Goal: Task Accomplishment & Management: Complete application form

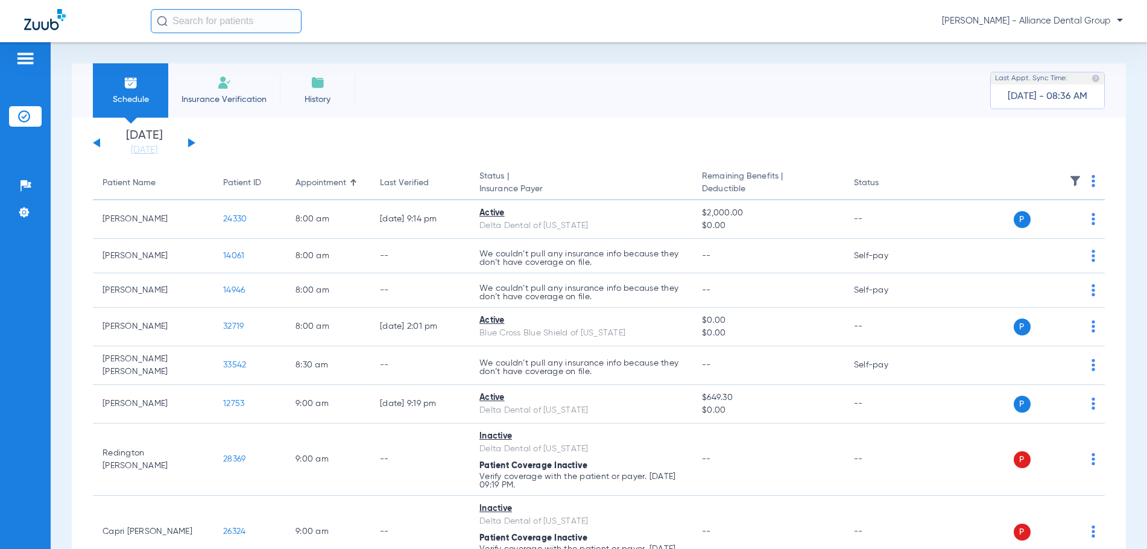
click at [223, 95] on span "Insurance Verification" at bounding box center [223, 99] width 93 height 12
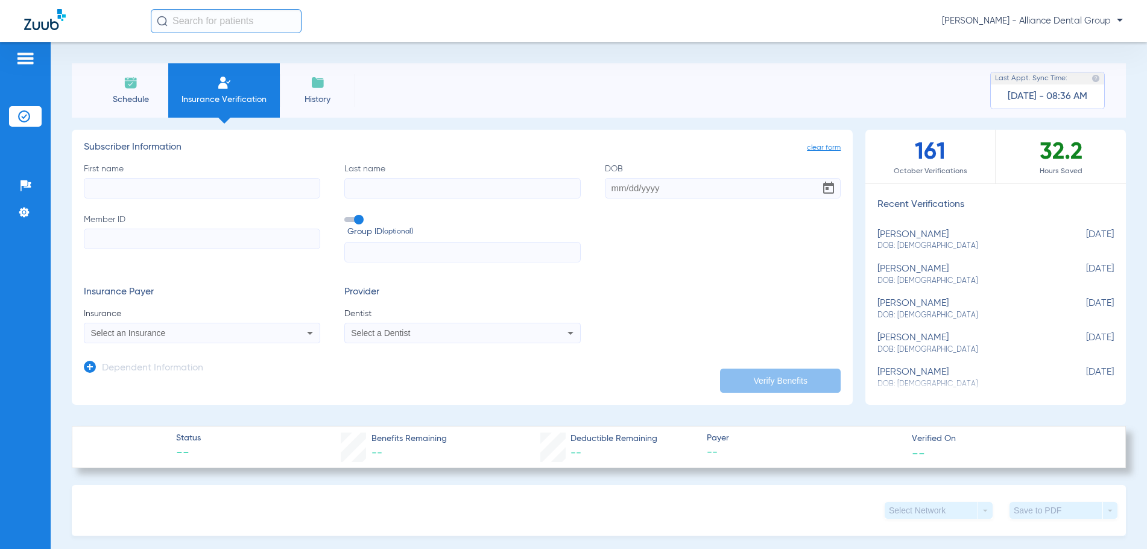
click at [132, 183] on input "First name" at bounding box center [202, 188] width 236 height 21
type input "[PERSON_NAME]"
type input "Brown"
click at [611, 188] on input "DOB Required" at bounding box center [723, 188] width 236 height 21
type input "[DATE]"
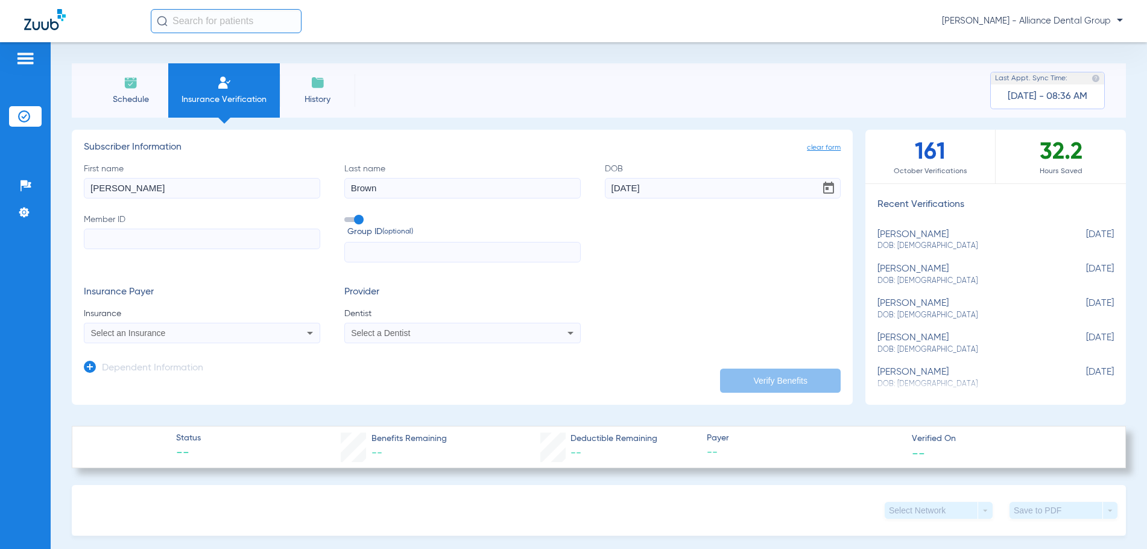
click at [147, 238] on input "Member ID" at bounding box center [202, 239] width 236 height 21
click at [140, 242] on input "Member ID Required" at bounding box center [202, 239] width 236 height 21
paste input "U44906283"
type input "U44906283"
click at [146, 335] on span "Select an Insurance" at bounding box center [128, 333] width 75 height 10
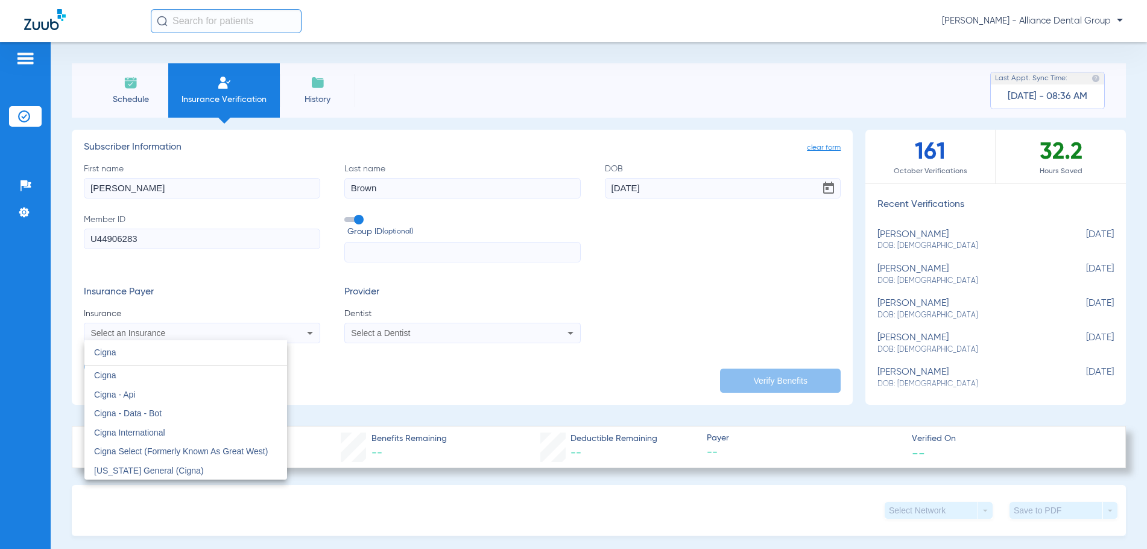
type input "Cigna"
click at [379, 335] on div at bounding box center [573, 274] width 1147 height 549
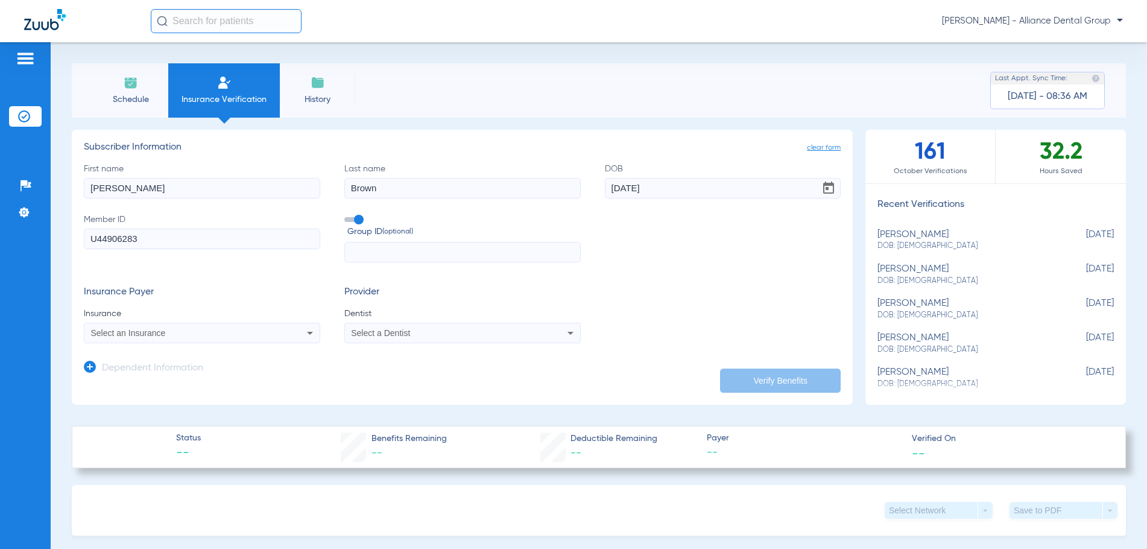
click at [379, 335] on span "Select a Dentist" at bounding box center [380, 333] width 59 height 10
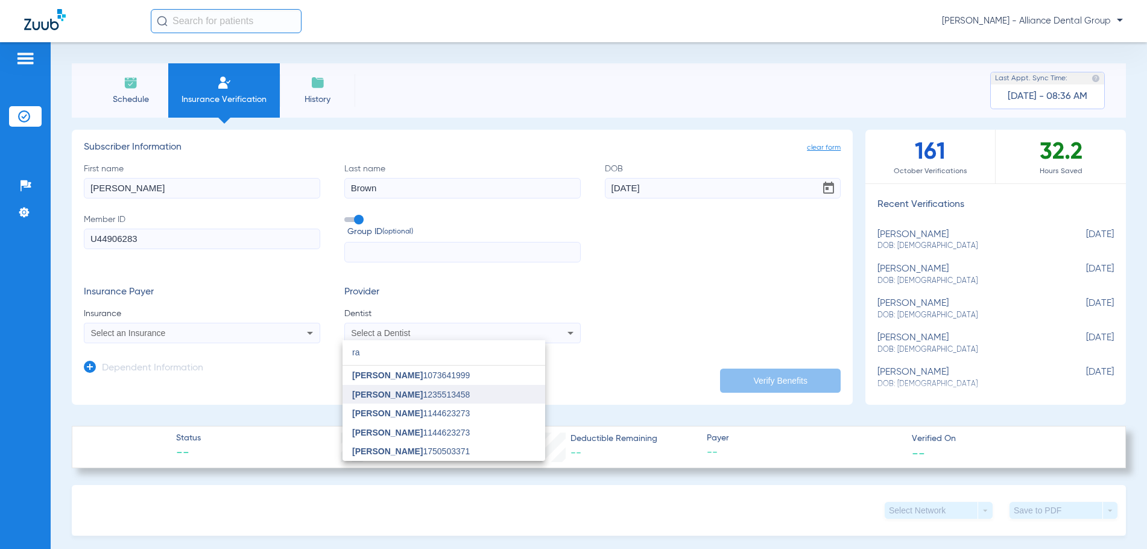
type input "ra"
click at [377, 394] on span "[PERSON_NAME]" at bounding box center [387, 395] width 71 height 10
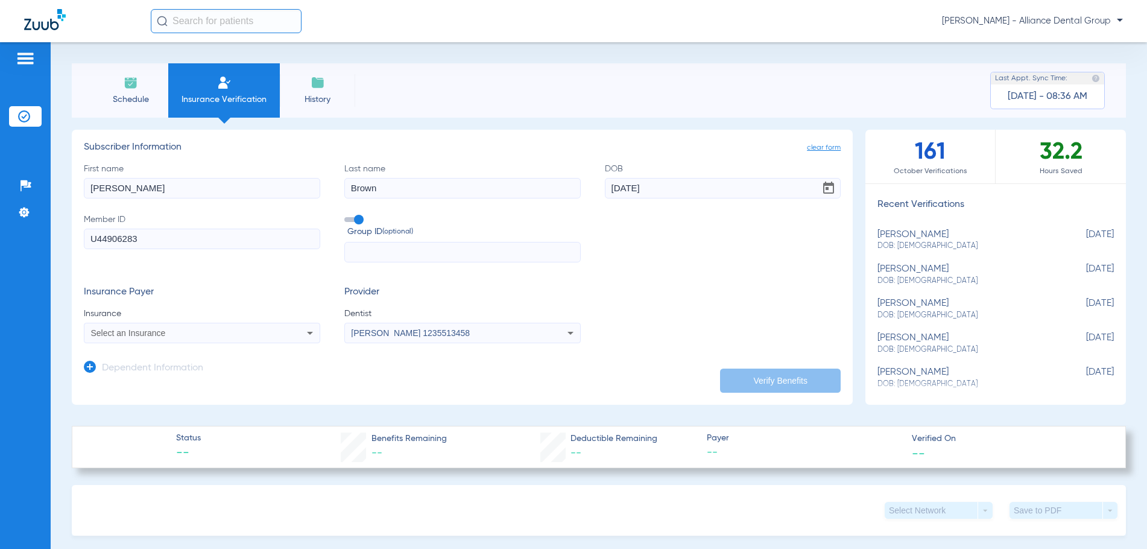
click at [128, 338] on div "Select an Insurance" at bounding box center [201, 333] width 235 height 14
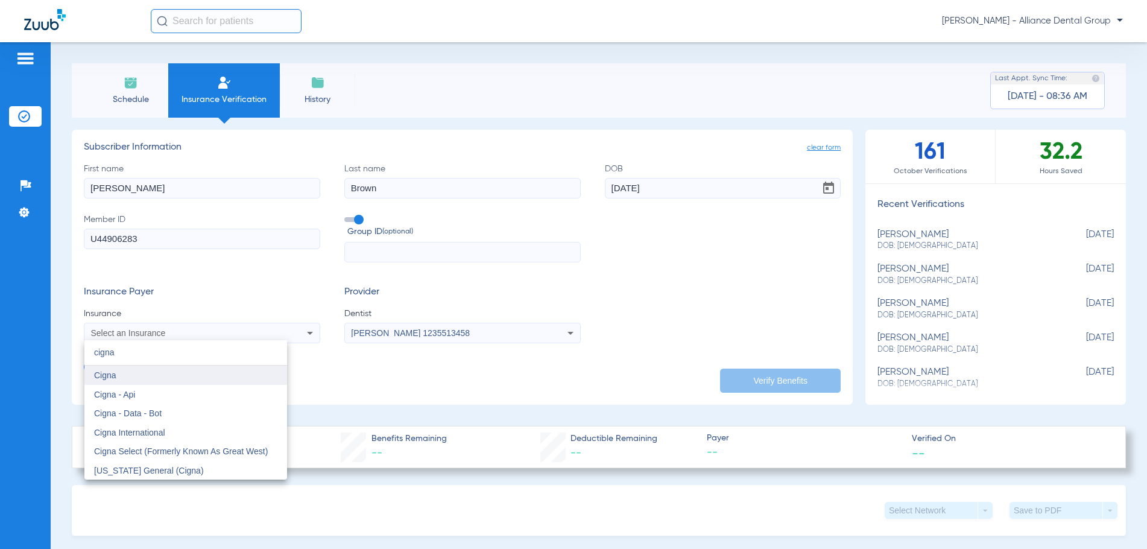
type input "cigna"
click at [95, 374] on span "Cigna" at bounding box center [105, 375] width 22 height 10
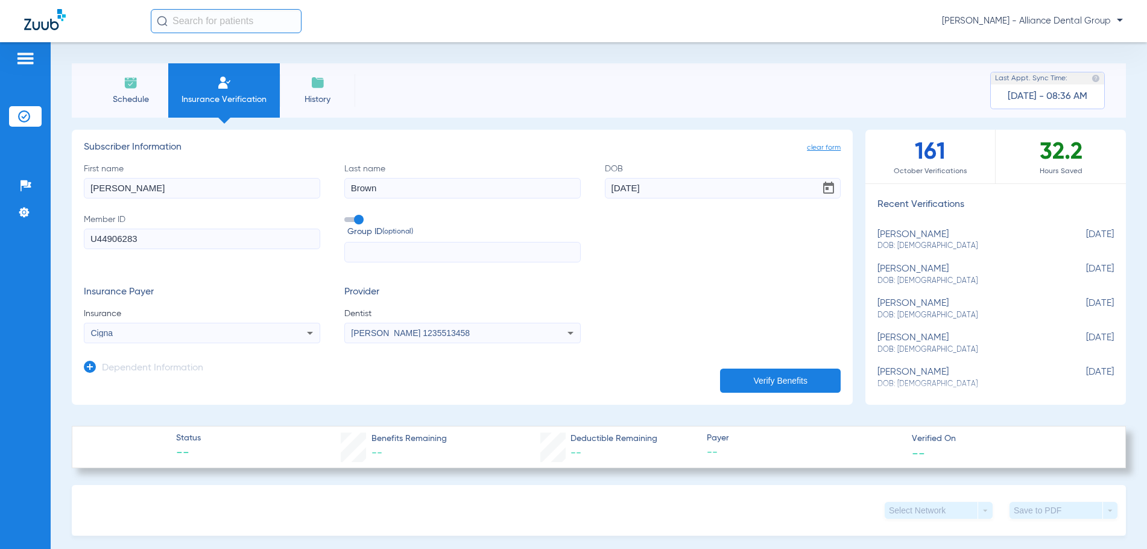
click at [758, 376] on button "Verify Benefits" at bounding box center [780, 380] width 121 height 24
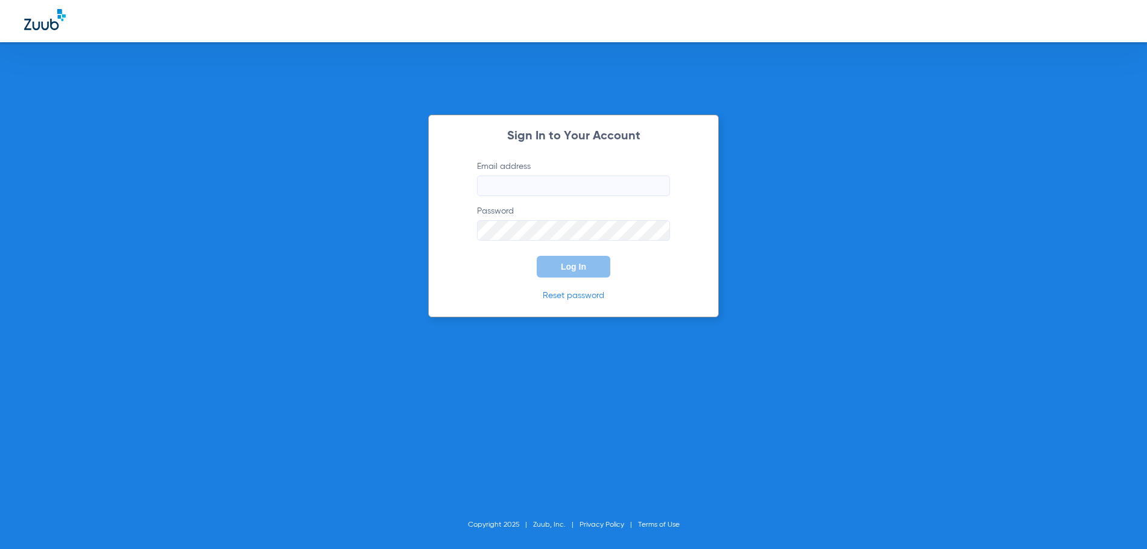
click at [498, 180] on input "Email address" at bounding box center [573, 185] width 193 height 21
type input "[EMAIL_ADDRESS][DOMAIN_NAME]"
click at [537, 256] on button "Log In" at bounding box center [574, 267] width 74 height 22
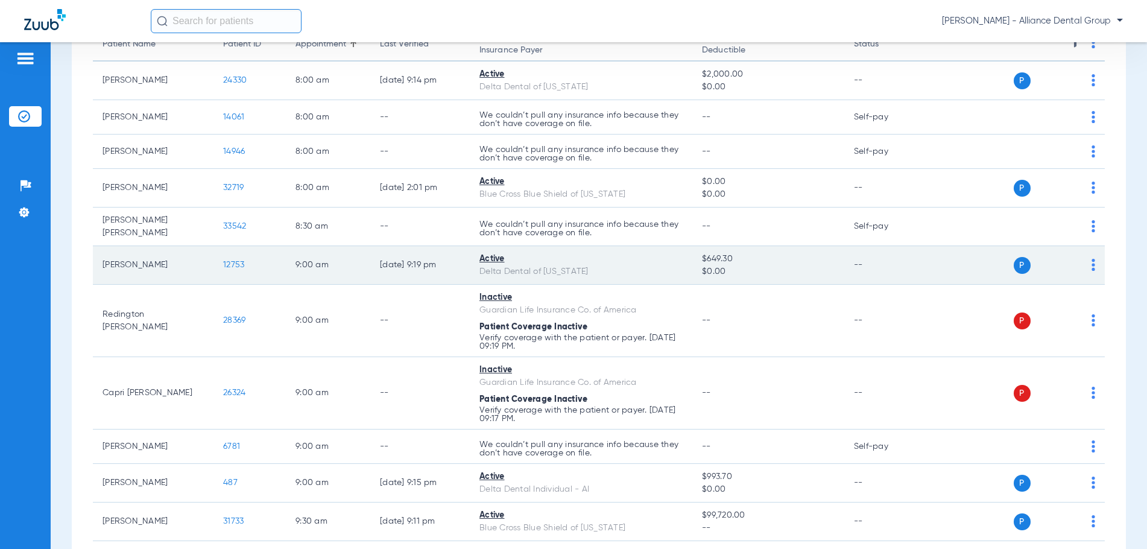
scroll to position [181, 0]
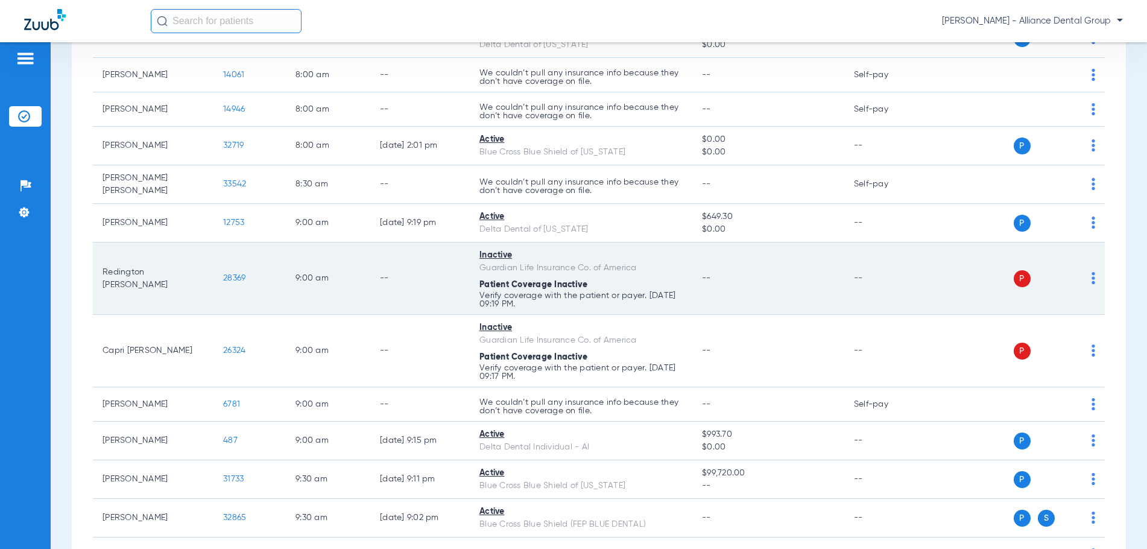
click at [1086, 277] on td "P S" at bounding box center [1015, 278] width 179 height 72
click at [1091, 277] on img at bounding box center [1093, 278] width 4 height 12
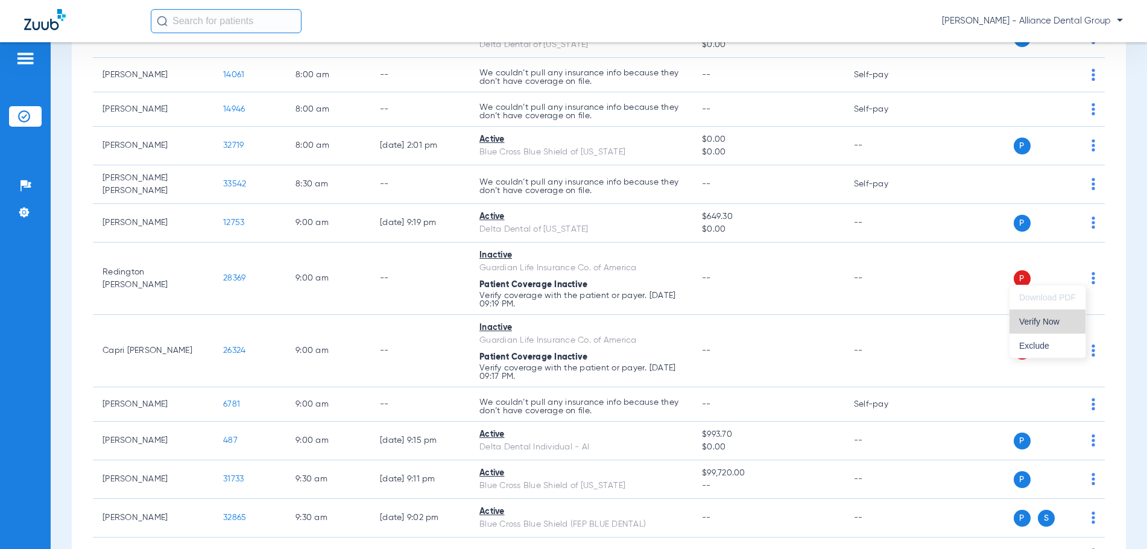
click at [1052, 319] on span "Verify Now" at bounding box center [1047, 321] width 57 height 8
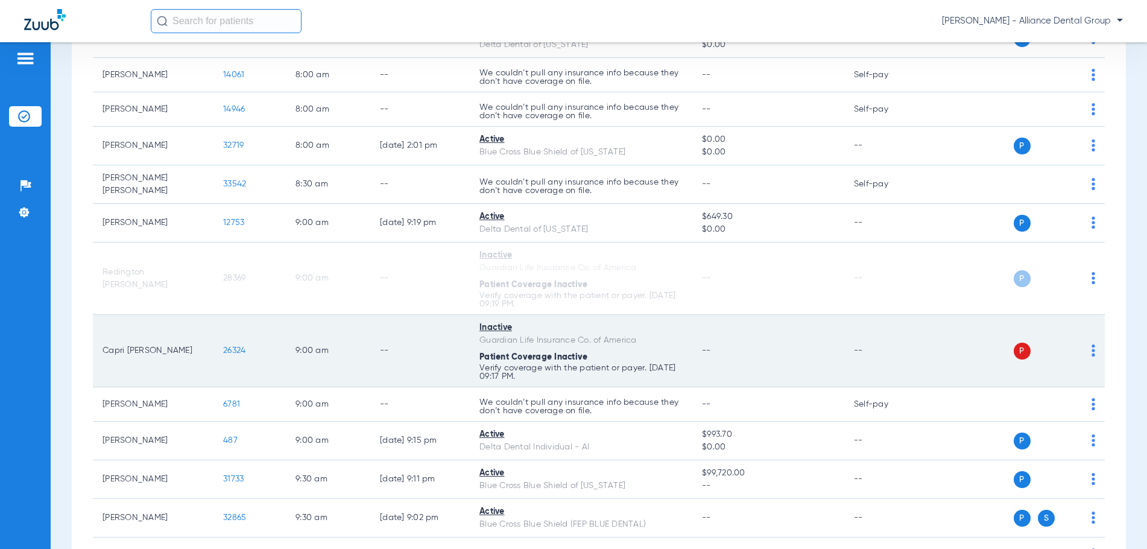
click at [1088, 343] on td "P S" at bounding box center [1015, 351] width 179 height 72
click at [1091, 346] on img at bounding box center [1093, 350] width 4 height 12
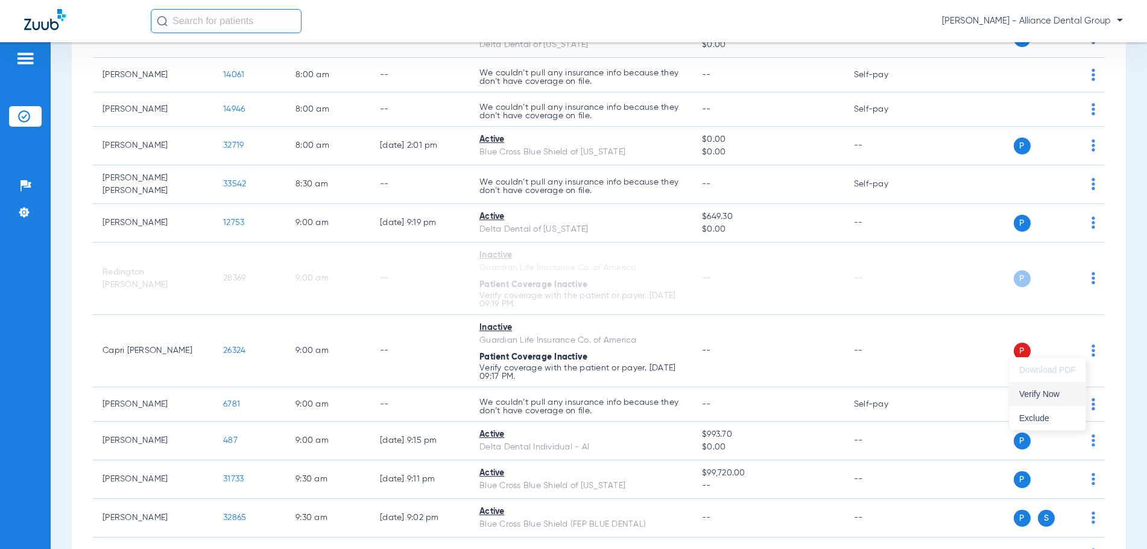
click at [1031, 395] on span "Verify Now" at bounding box center [1047, 394] width 57 height 8
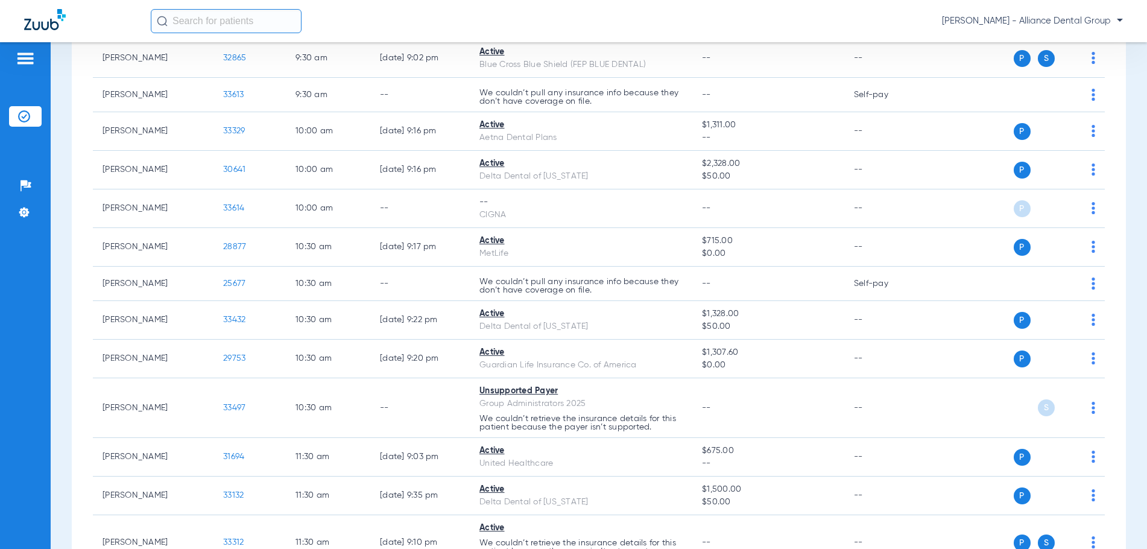
scroll to position [603, 0]
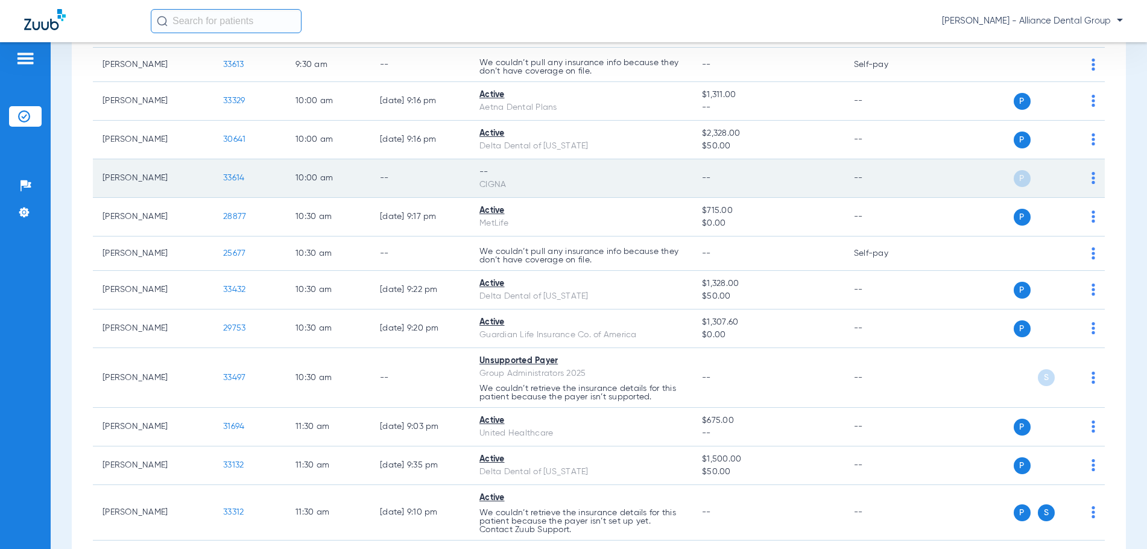
click at [1091, 174] on img at bounding box center [1093, 178] width 4 height 12
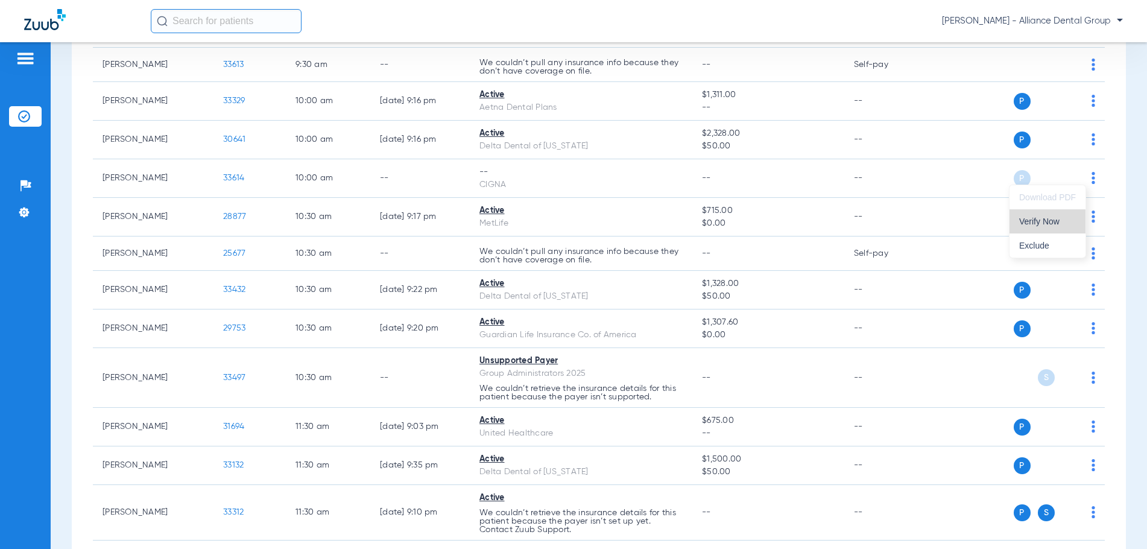
click at [1050, 219] on span "Verify Now" at bounding box center [1047, 221] width 57 height 8
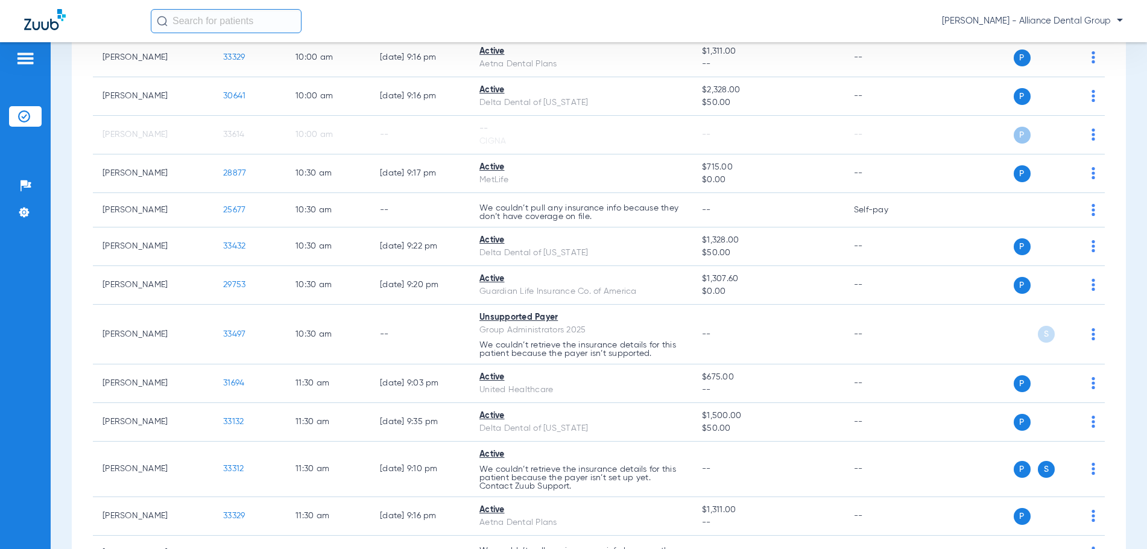
scroll to position [801, 0]
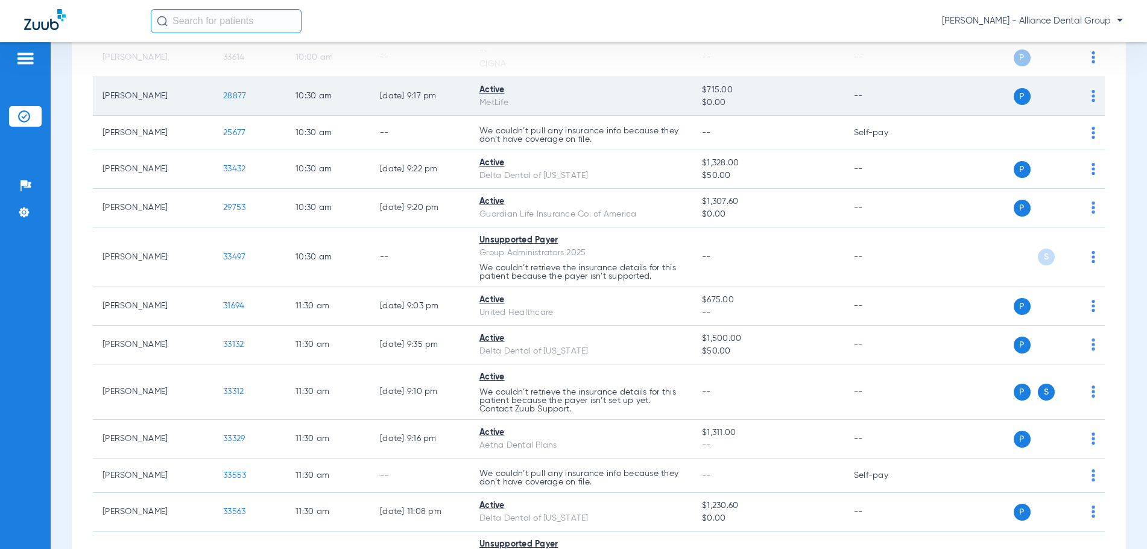
click at [982, 105] on td "P S" at bounding box center [1015, 96] width 179 height 39
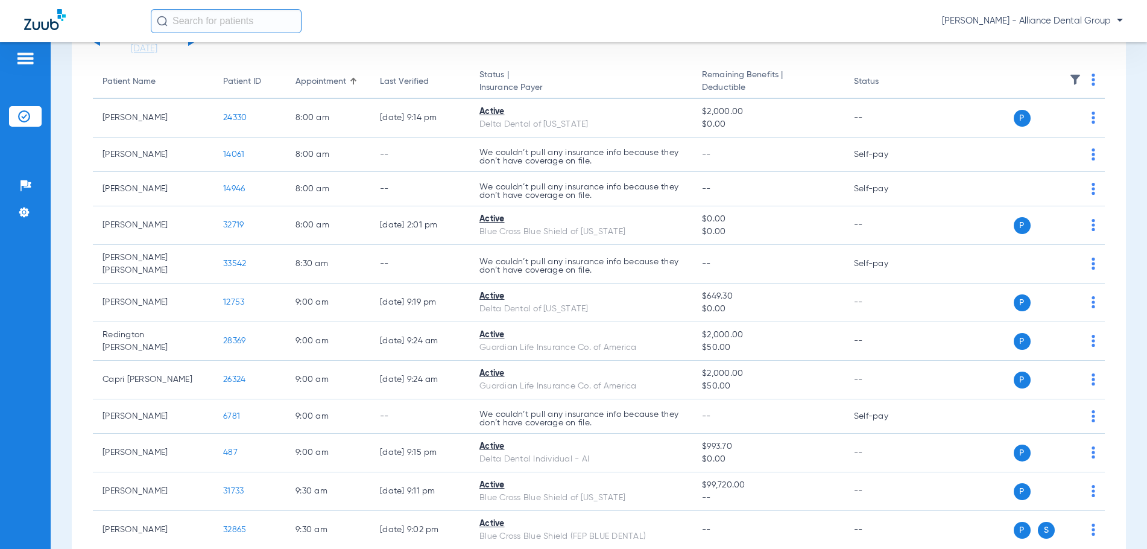
scroll to position [0, 0]
